Goal: Task Accomplishment & Management: Manage account settings

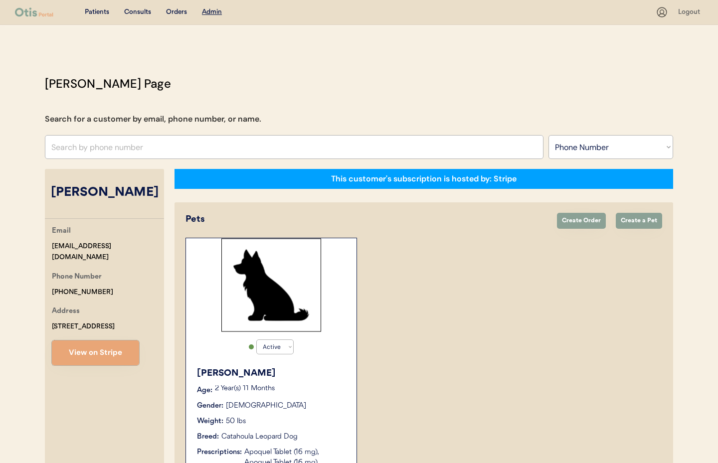
select select ""Phone Number""
select select "true"
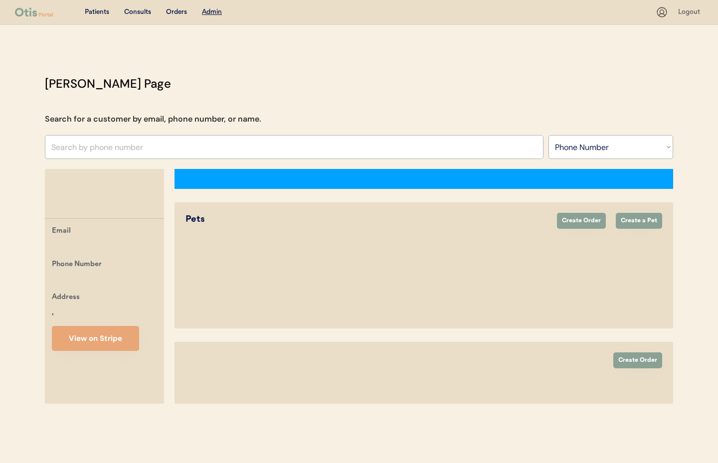
select select ""Phone Number""
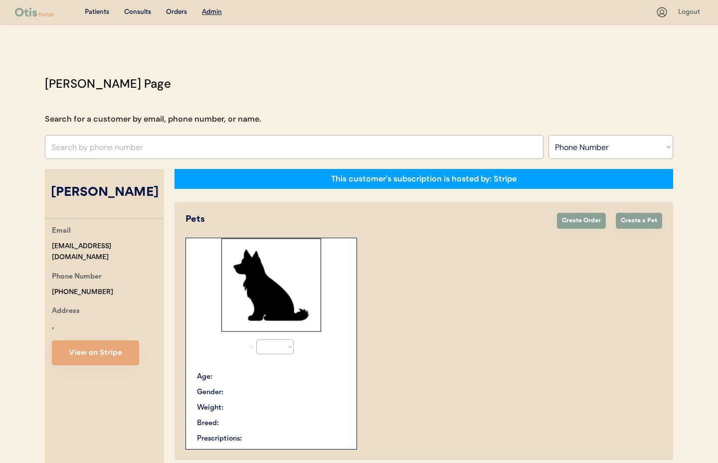
select select "true"
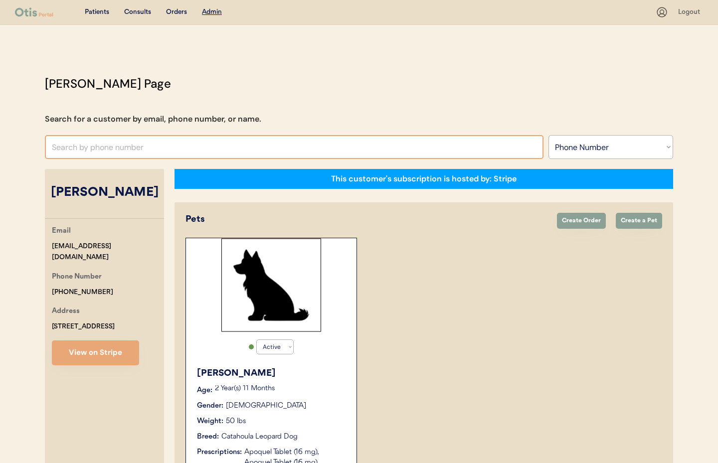
click at [117, 142] on input "text" at bounding box center [294, 147] width 499 height 24
type input "Kelly hau"
click at [608, 141] on select "Search By Name Email Phone Number" at bounding box center [610, 147] width 125 height 24
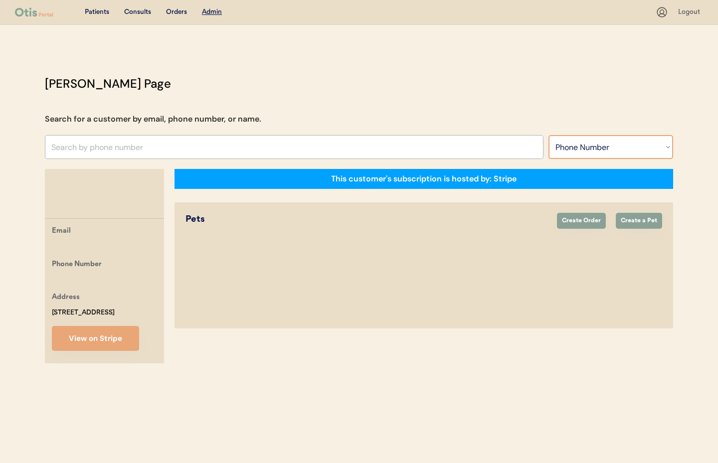
select select ""Name""
click at [548, 135] on select "Search By Name Email Phone Number" at bounding box center [610, 147] width 125 height 24
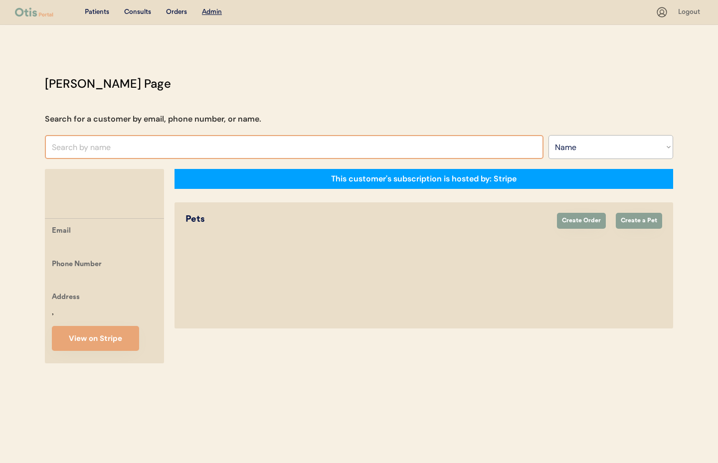
select select ""Name""
click at [107, 149] on input "text" at bounding box center [294, 147] width 499 height 24
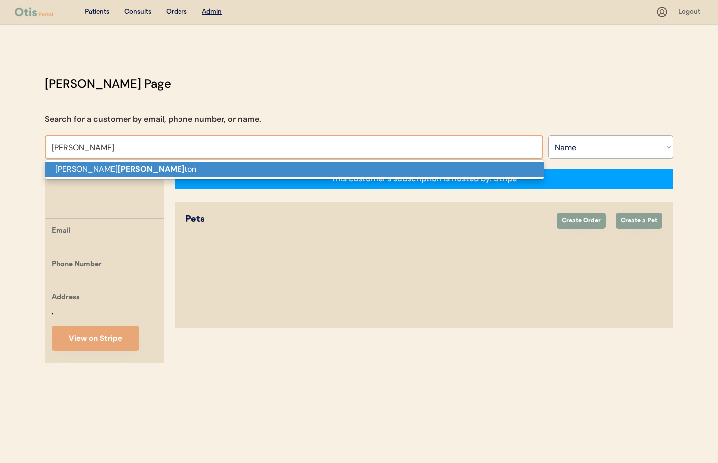
click at [112, 167] on p "[PERSON_NAME] ton" at bounding box center [294, 170] width 499 height 14
type input "[PERSON_NAME]"
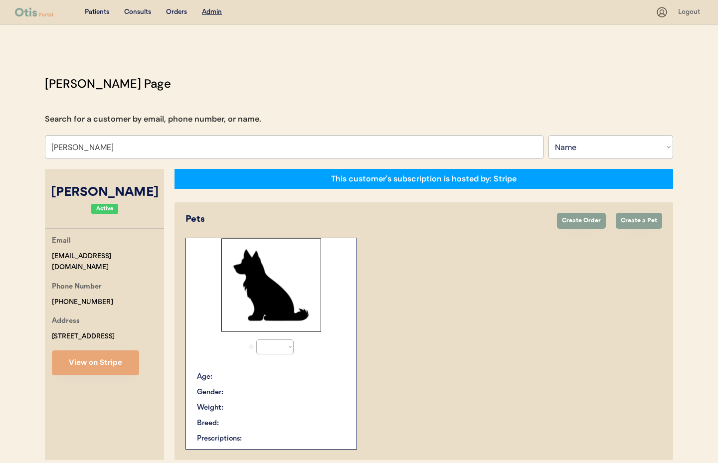
select select "true"
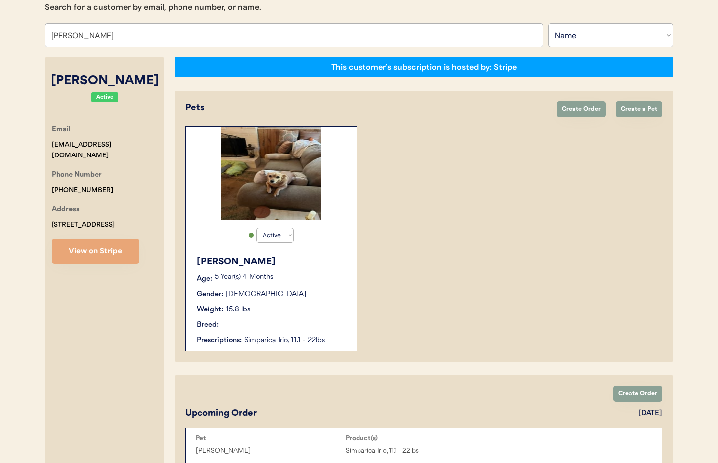
scroll to position [166, 0]
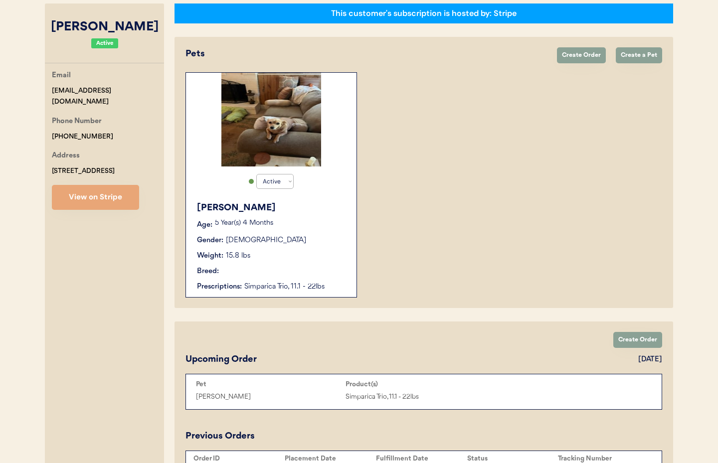
type input "[PERSON_NAME]"
click at [308, 235] on div "Gender: Female" at bounding box center [272, 240] width 150 height 10
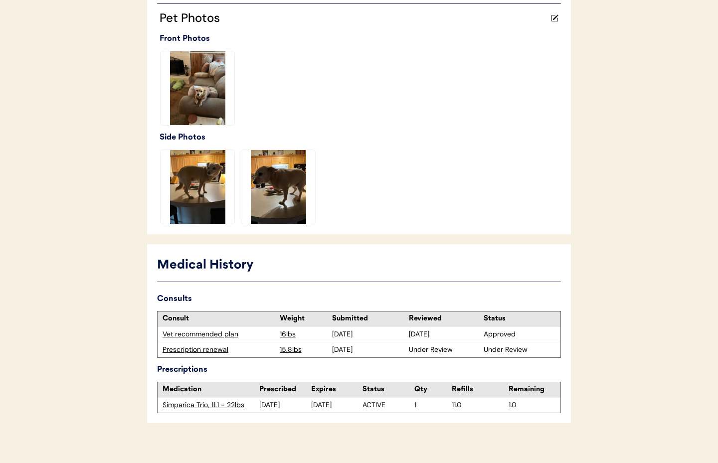
scroll to position [282, 0]
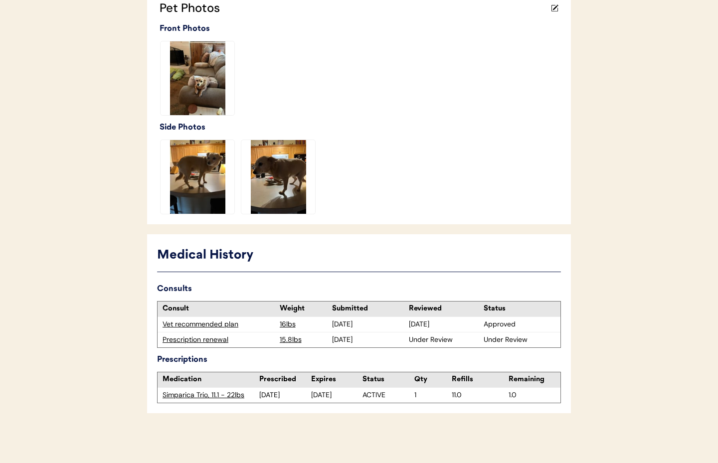
click at [191, 342] on div "Prescription renewal" at bounding box center [219, 340] width 112 height 10
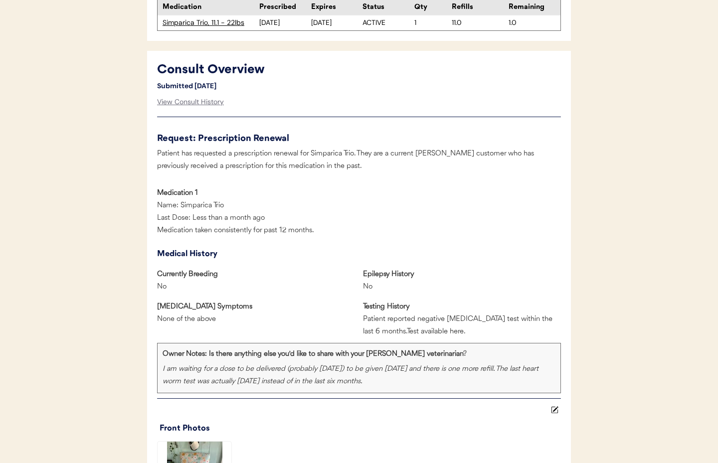
scroll to position [403, 0]
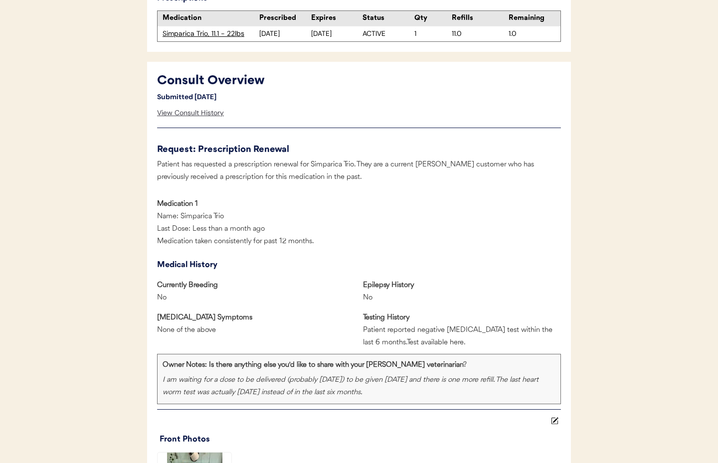
click at [185, 116] on div "View Consult History" at bounding box center [190, 113] width 67 height 20
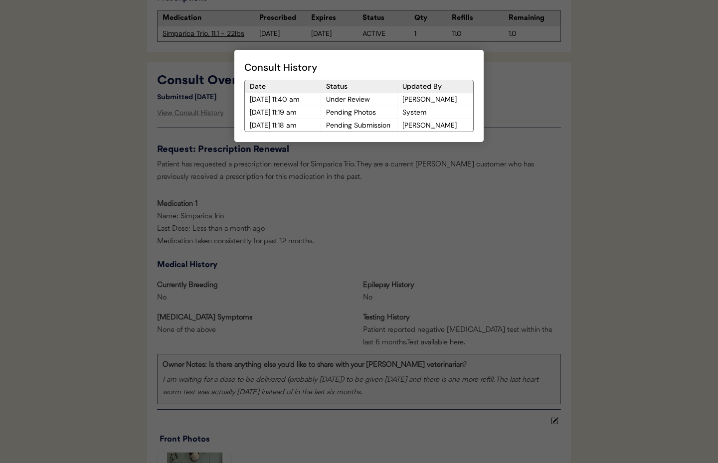
click at [332, 196] on div at bounding box center [359, 231] width 718 height 463
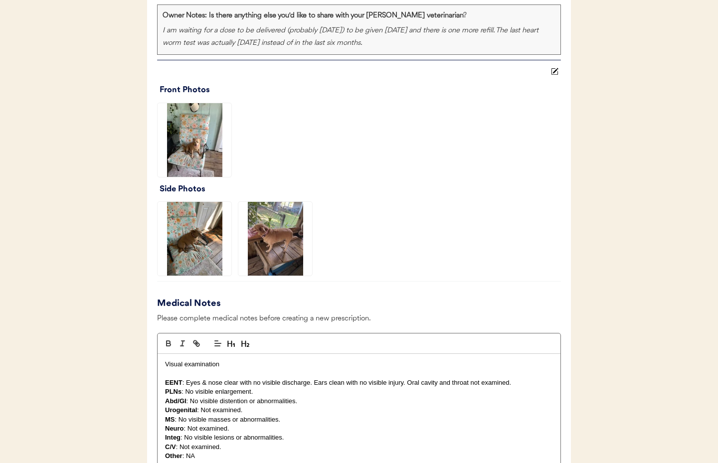
scroll to position [771, 0]
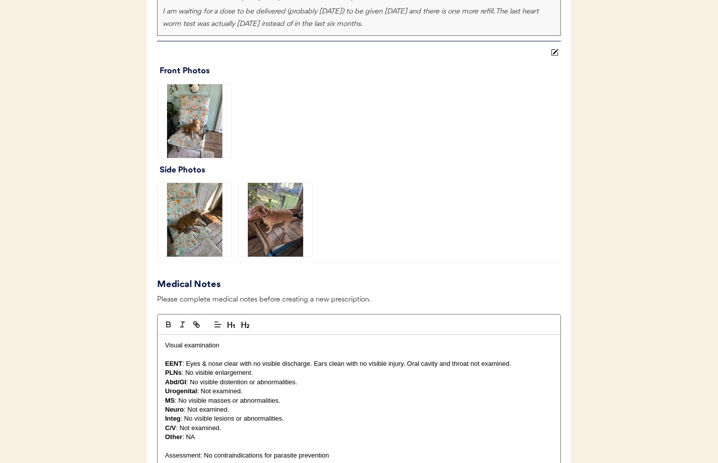
click at [186, 220] on img at bounding box center [195, 220] width 74 height 74
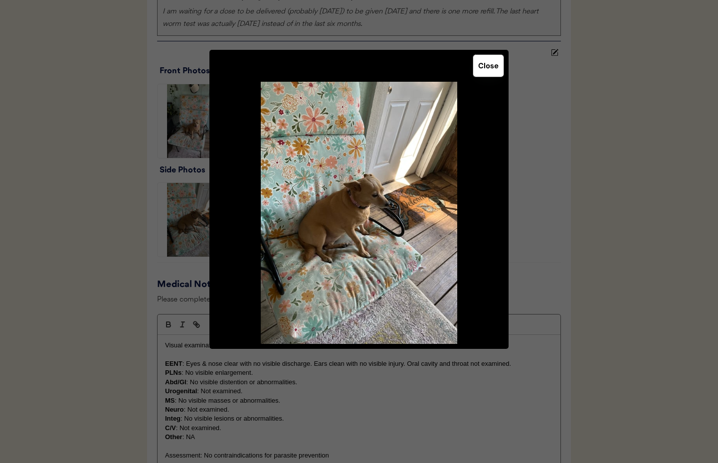
click at [493, 67] on button "Close" at bounding box center [488, 66] width 30 height 22
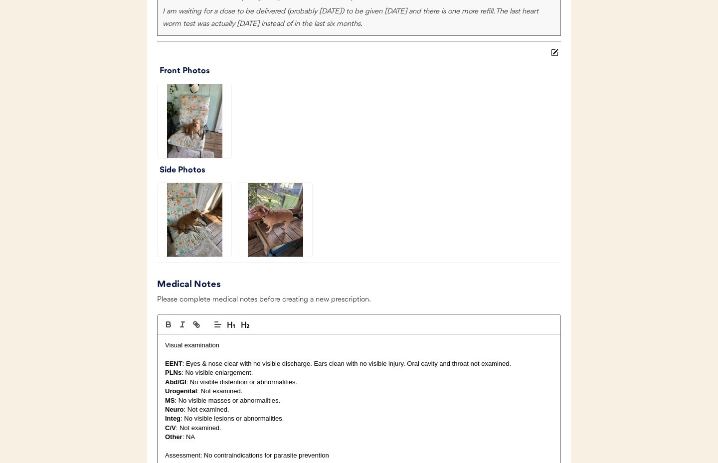
click at [286, 209] on img at bounding box center [275, 220] width 74 height 74
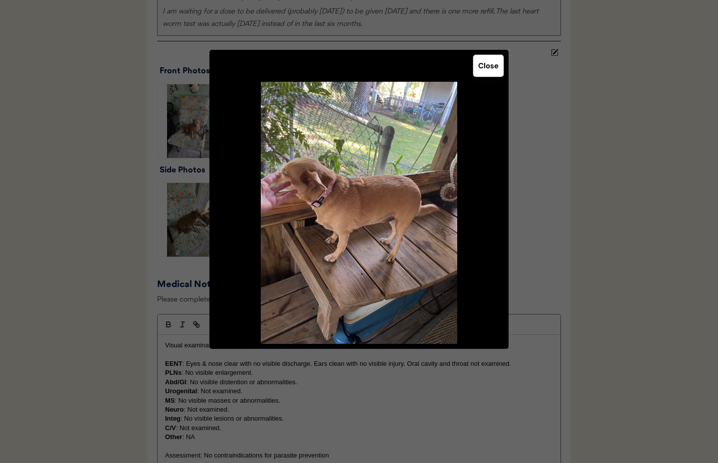
drag, startPoint x: 489, startPoint y: 73, endPoint x: 427, endPoint y: 76, distance: 62.4
click at [489, 73] on button "Close" at bounding box center [488, 66] width 30 height 22
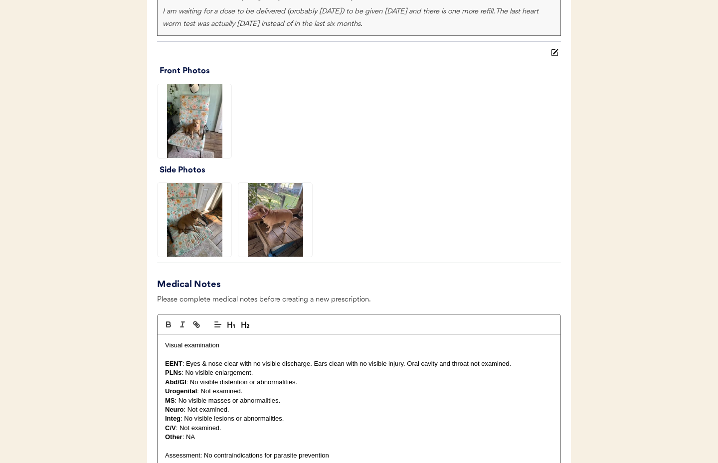
click at [186, 122] on img at bounding box center [195, 121] width 74 height 74
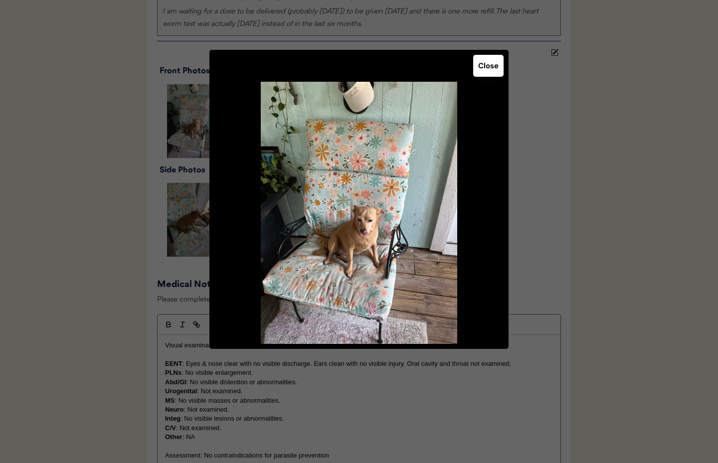
click at [486, 73] on button "Close" at bounding box center [488, 66] width 30 height 22
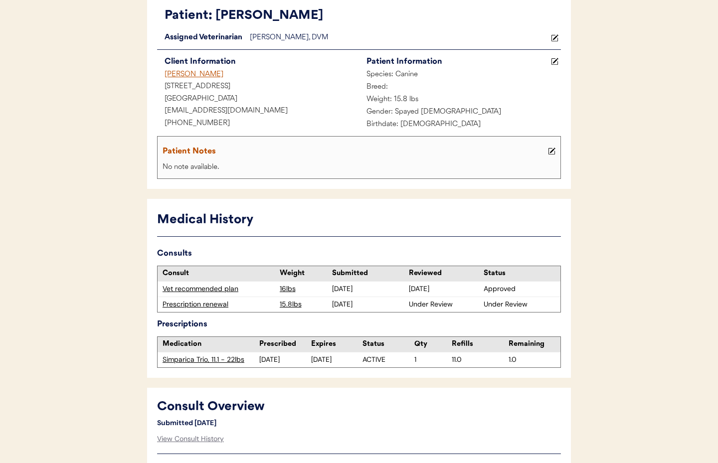
scroll to position [0, 0]
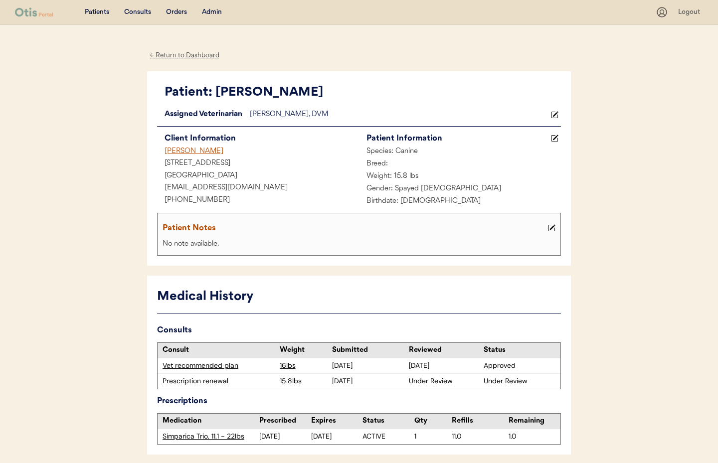
click at [218, 12] on div "Admin" at bounding box center [212, 12] width 20 height 10
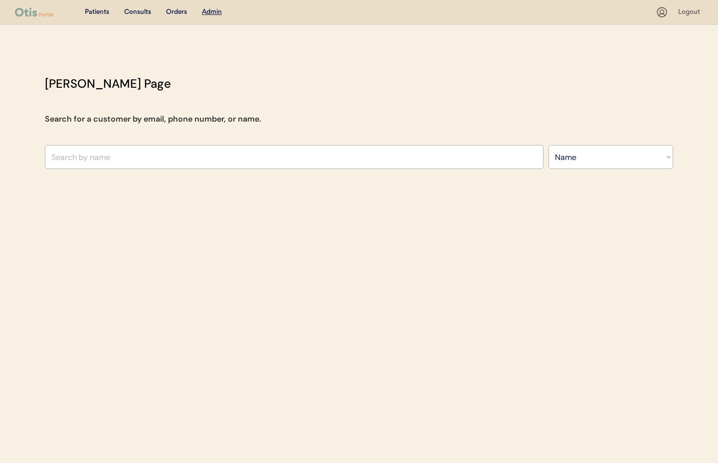
select select ""Name""
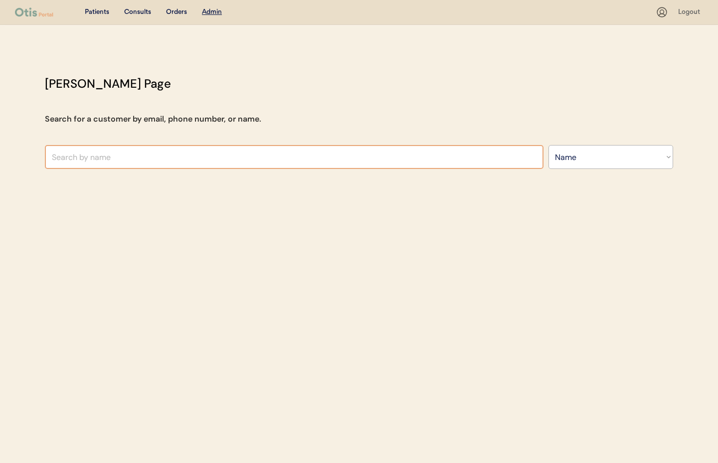
click at [122, 162] on input "text" at bounding box center [294, 157] width 499 height 24
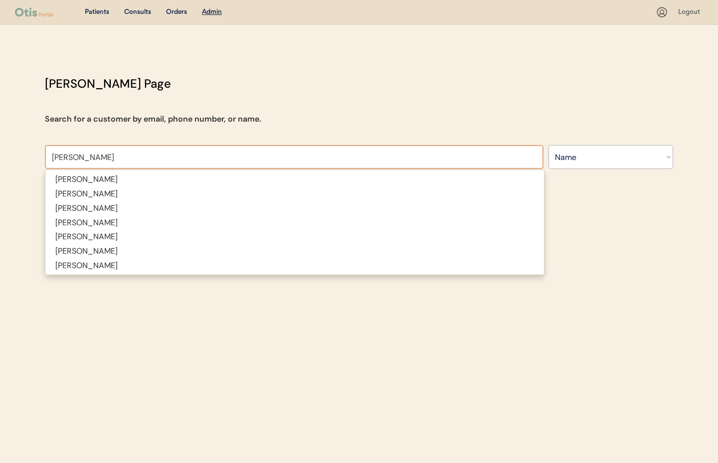
type input "Rob Rollins"
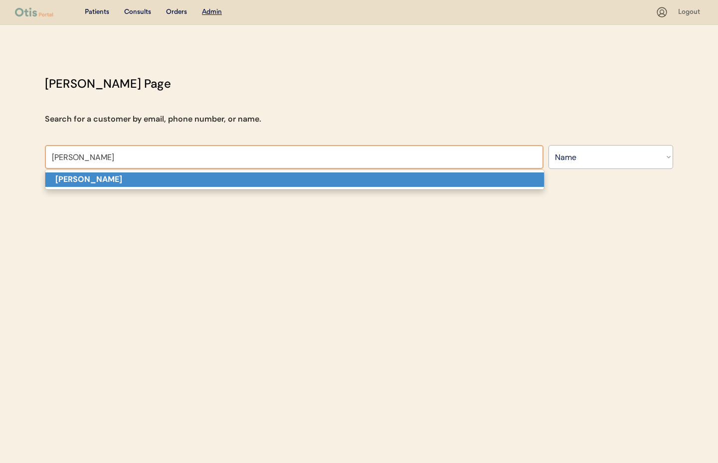
click at [120, 178] on p "Rob Rollins" at bounding box center [294, 179] width 499 height 14
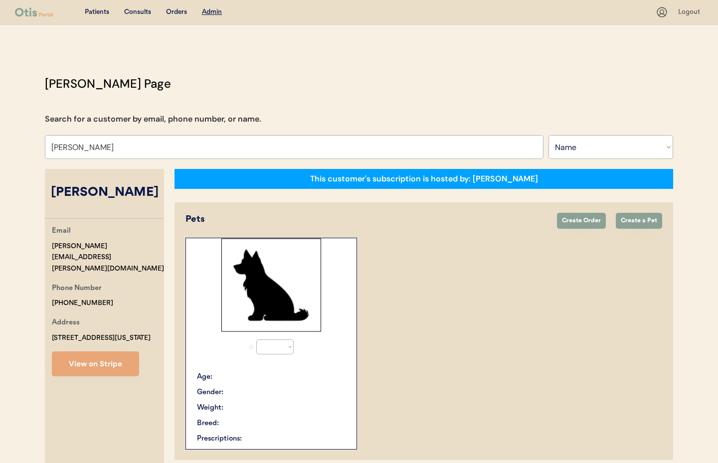
select select "true"
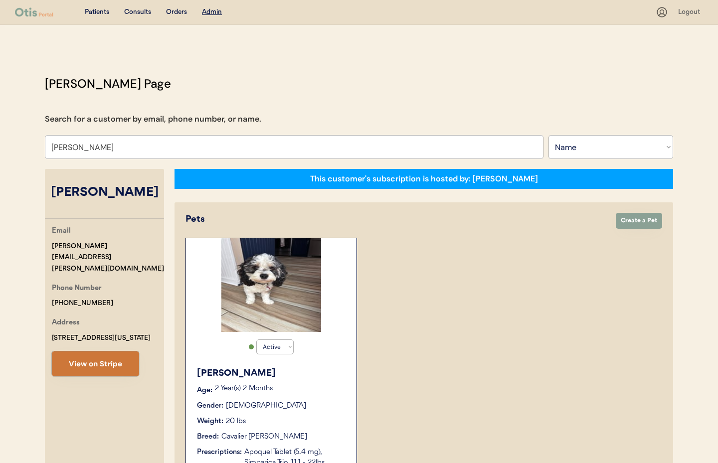
click at [101, 351] on button "View on Stripe" at bounding box center [95, 363] width 87 height 25
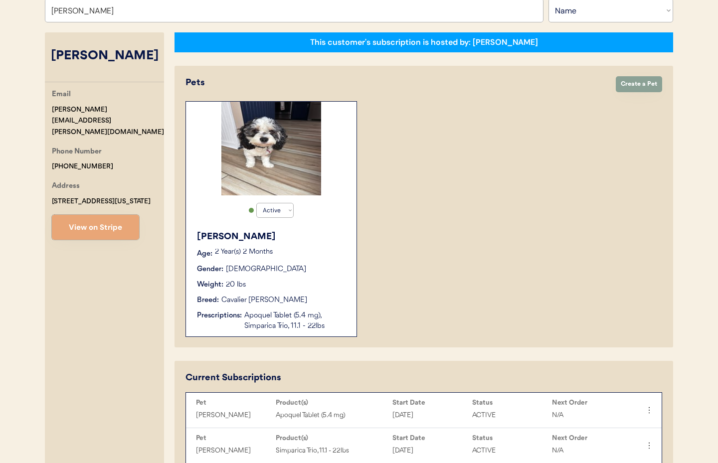
scroll to position [136, 0]
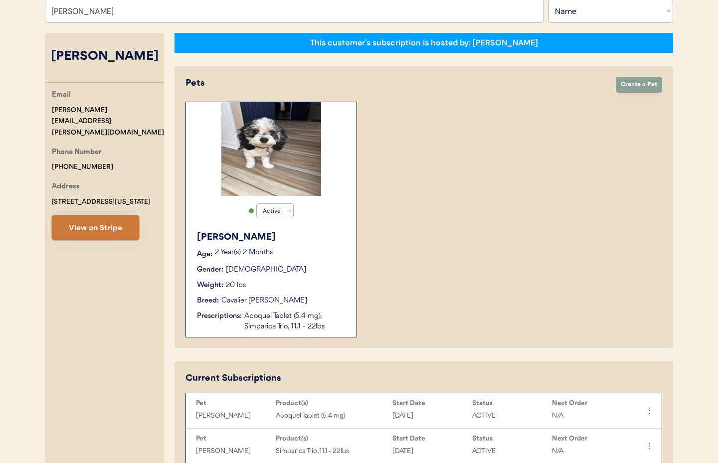
click at [94, 219] on button "View on Stripe" at bounding box center [95, 227] width 87 height 25
drag, startPoint x: 100, startPoint y: 14, endPoint x: 38, endPoint y: 10, distance: 62.4
click at [38, 10] on div "Otis Admin Page Search for a customer by email, phone number, or name. Rob Roll…" at bounding box center [359, 293] width 648 height 709
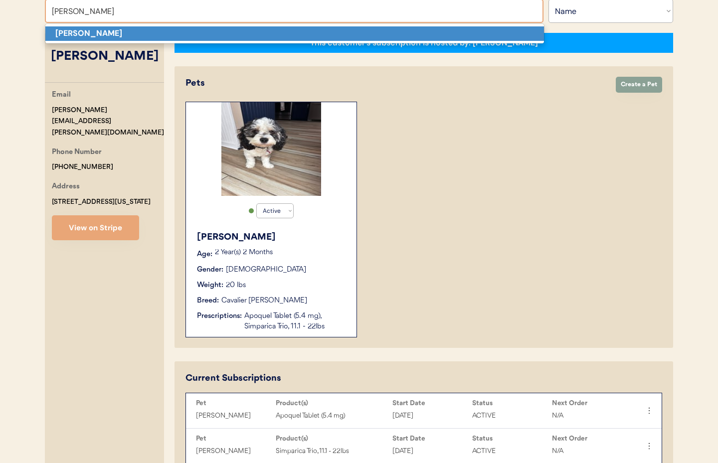
click at [76, 31] on strong "Linda Tingle" at bounding box center [88, 33] width 67 height 10
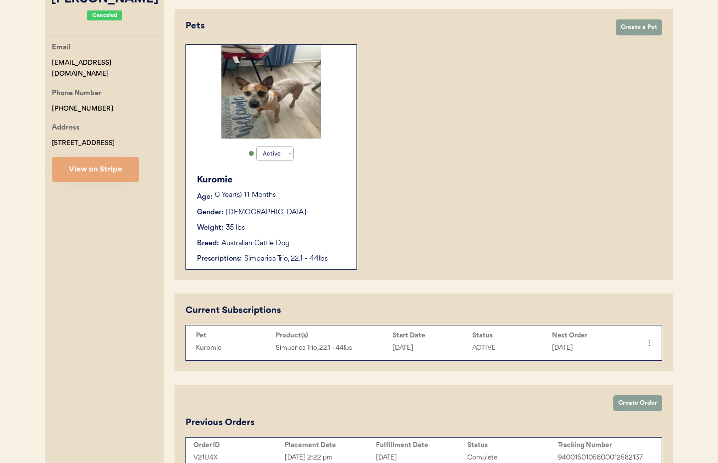
scroll to position [188, 0]
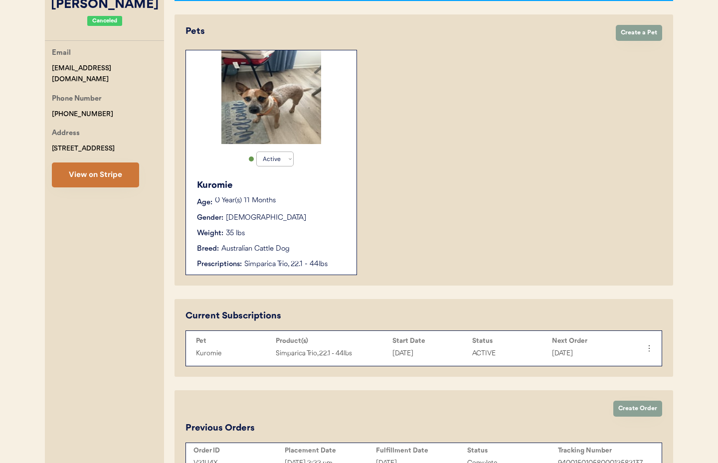
click at [116, 176] on button "View on Stripe" at bounding box center [95, 175] width 87 height 25
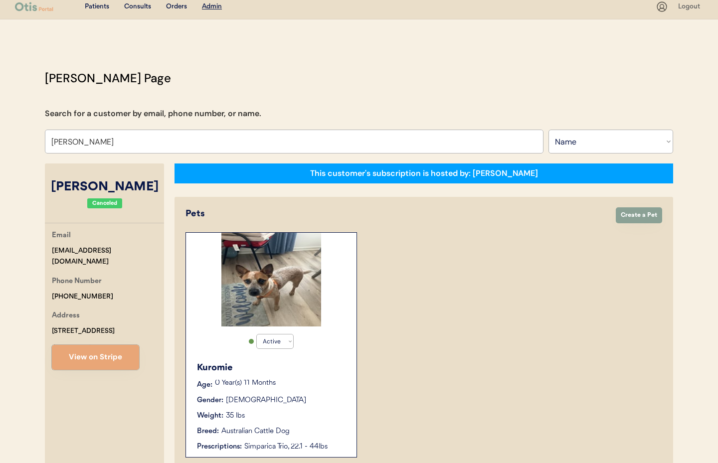
scroll to position [0, 0]
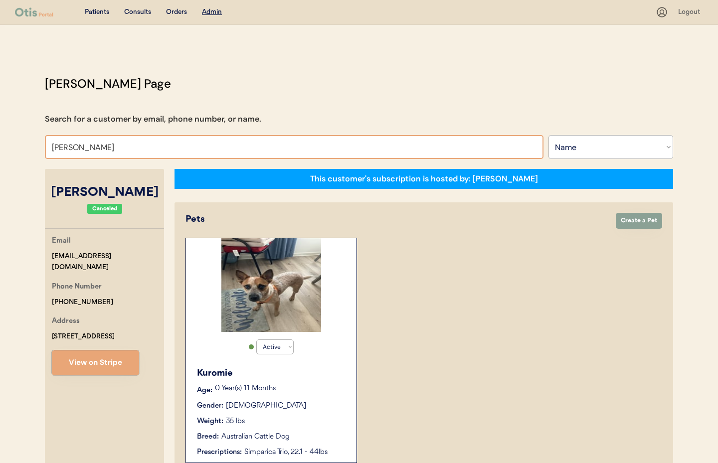
click at [100, 152] on input "Linda Tingle" at bounding box center [294, 147] width 499 height 24
drag, startPoint x: 91, startPoint y: 149, endPoint x: 50, endPoint y: 147, distance: 40.9
click at [27, 145] on div "Patients Consults Orders Admin Logout Otis Admin Page Search for a customer by …" at bounding box center [359, 389] width 718 height 779
paste input "Juliana Murphy"
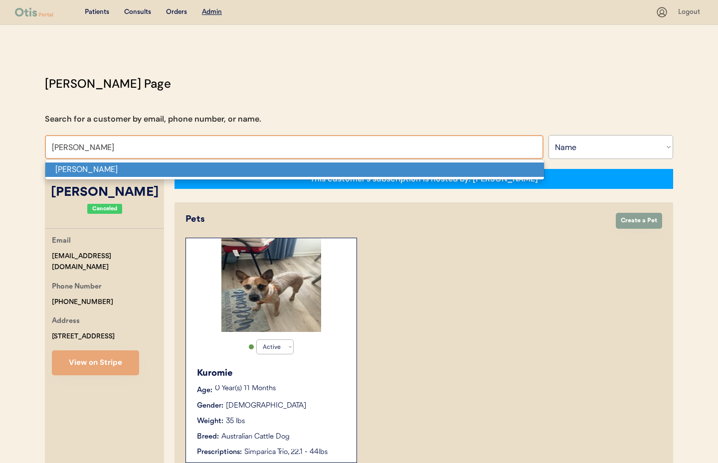
click at [106, 169] on p "Juliana Murphy" at bounding box center [294, 170] width 499 height 14
type input "Juliana Murphy"
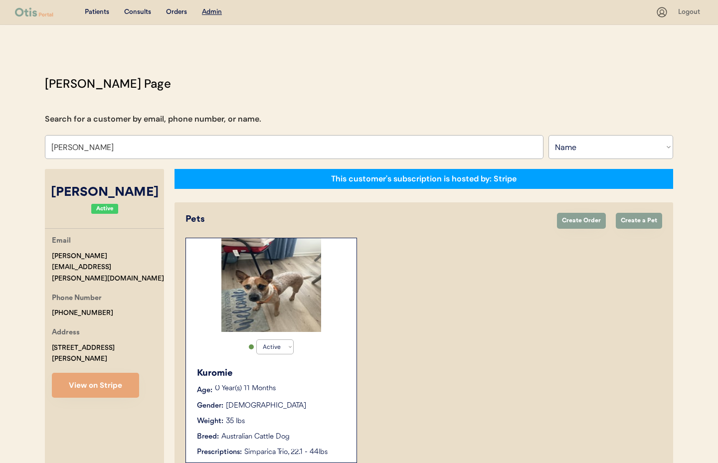
select select "true"
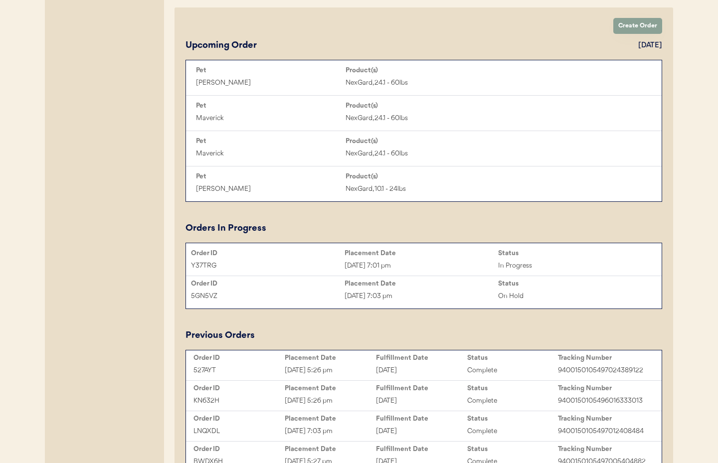
scroll to position [503, 0]
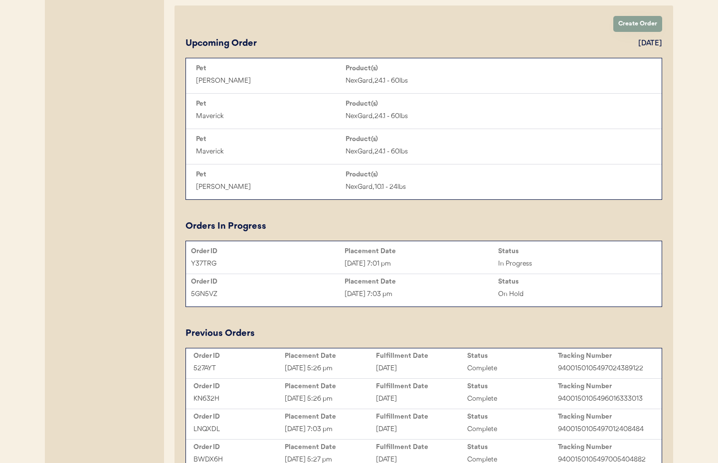
type input "Juliana Murphy"
click at [449, 258] on div "Sep 16, 2025 7:01 pm" at bounding box center [421, 263] width 154 height 11
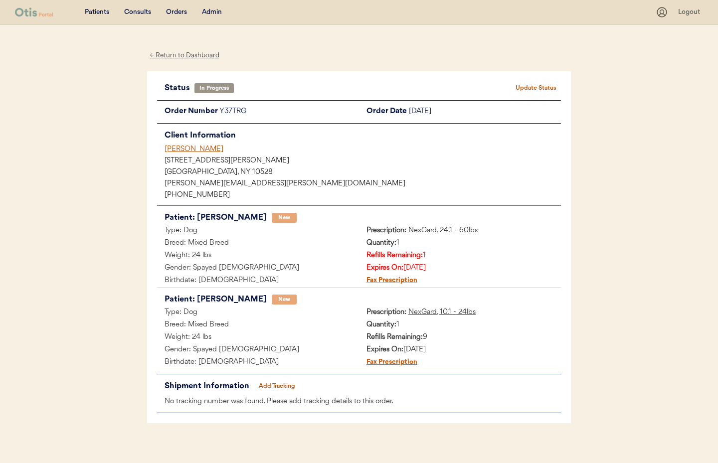
click at [188, 52] on div "← Return to Dashboard" at bounding box center [184, 55] width 75 height 11
